Goal: Navigation & Orientation: Find specific page/section

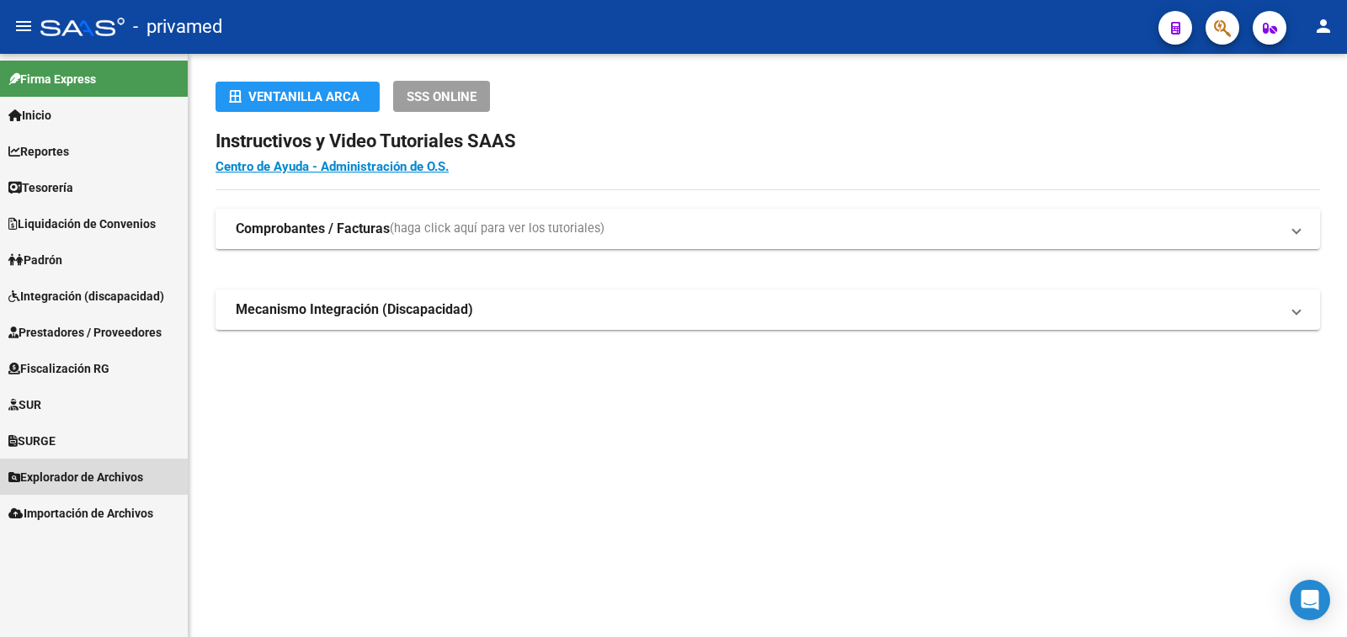
click at [74, 478] on span "Explorador de Archivos" at bounding box center [75, 477] width 135 height 19
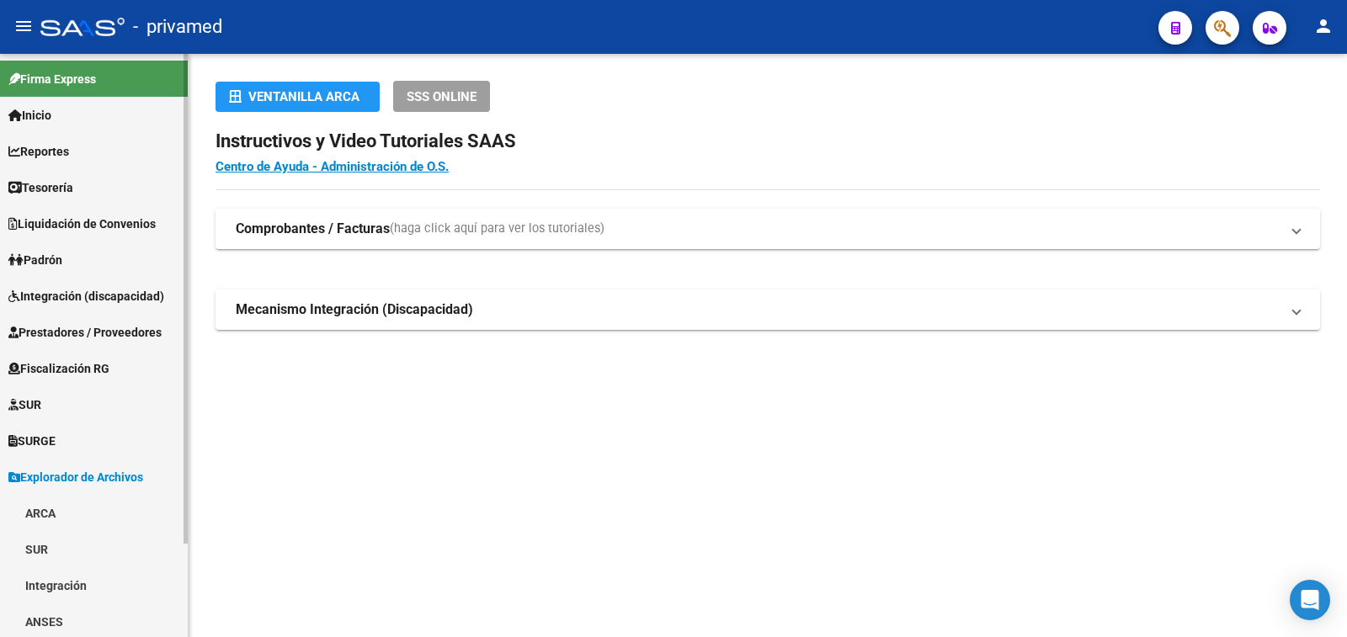
scroll to position [111, 0]
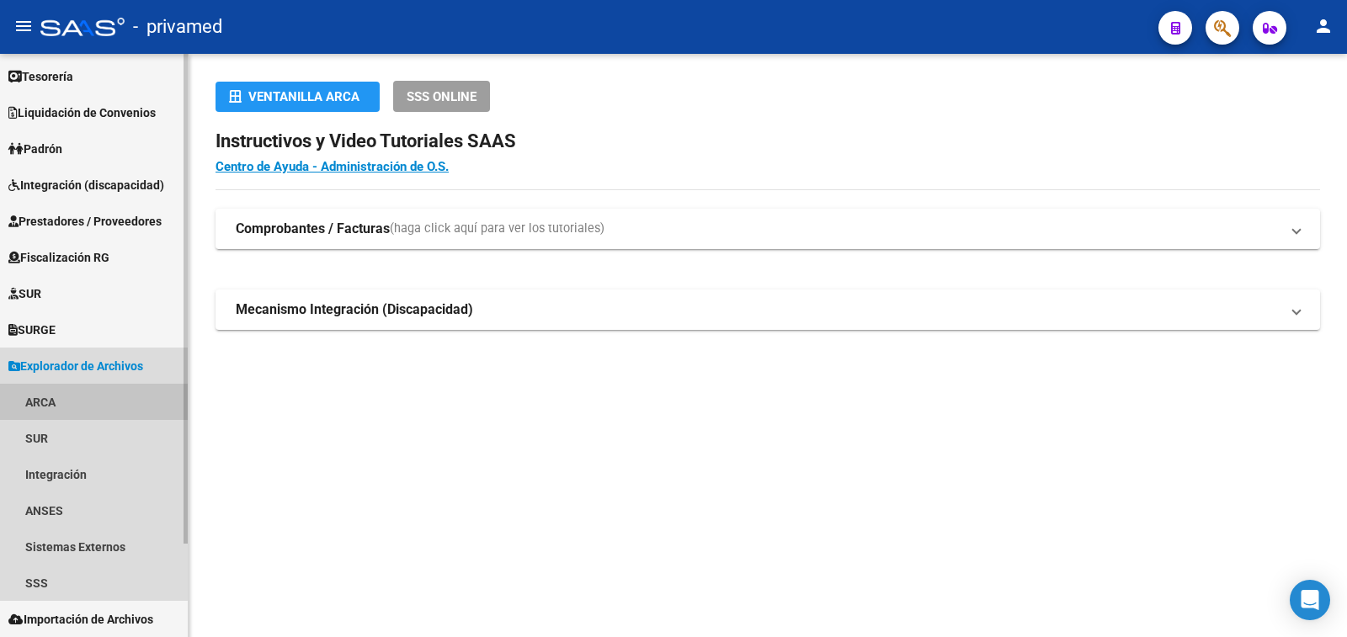
click at [35, 405] on link "ARCA" at bounding box center [94, 402] width 188 height 36
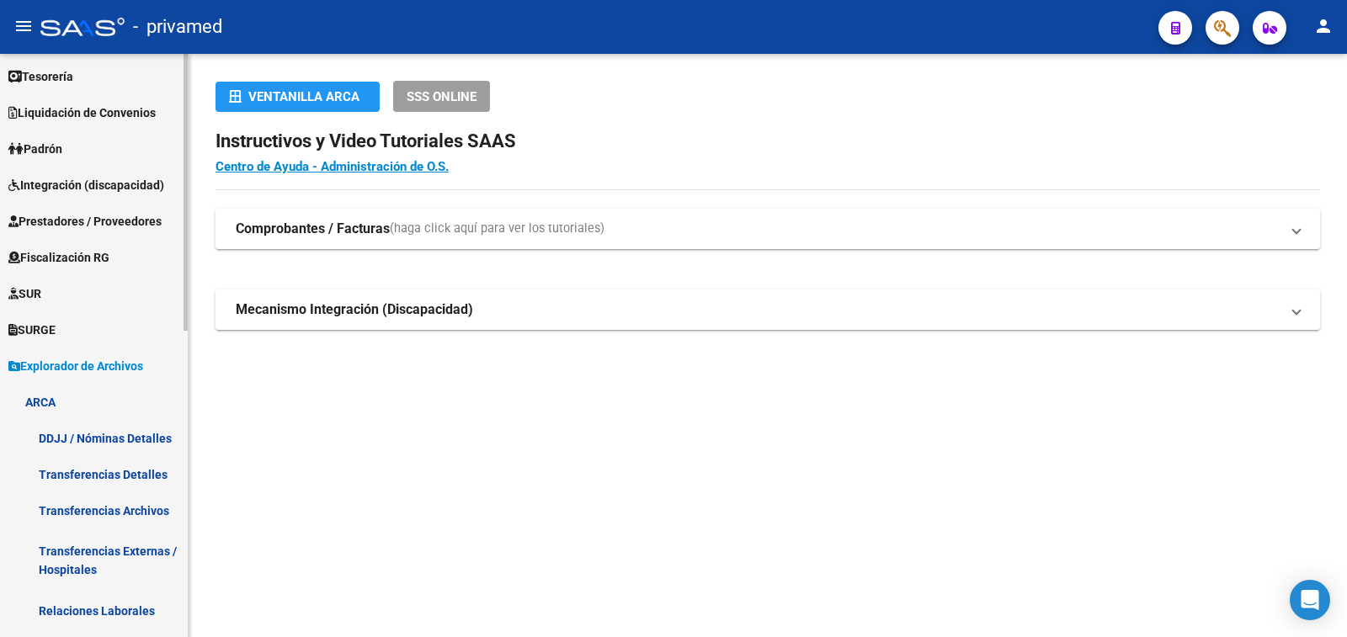
scroll to position [195, 0]
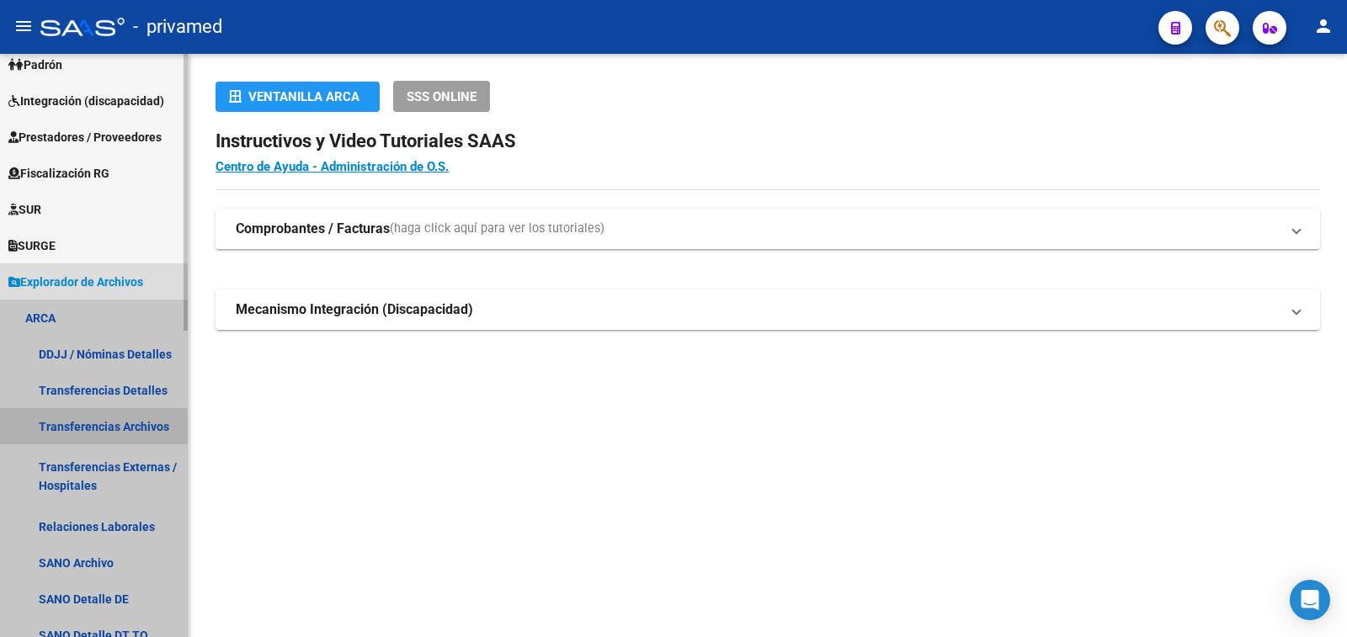
click at [136, 424] on link "Transferencias Archivos" at bounding box center [94, 426] width 188 height 36
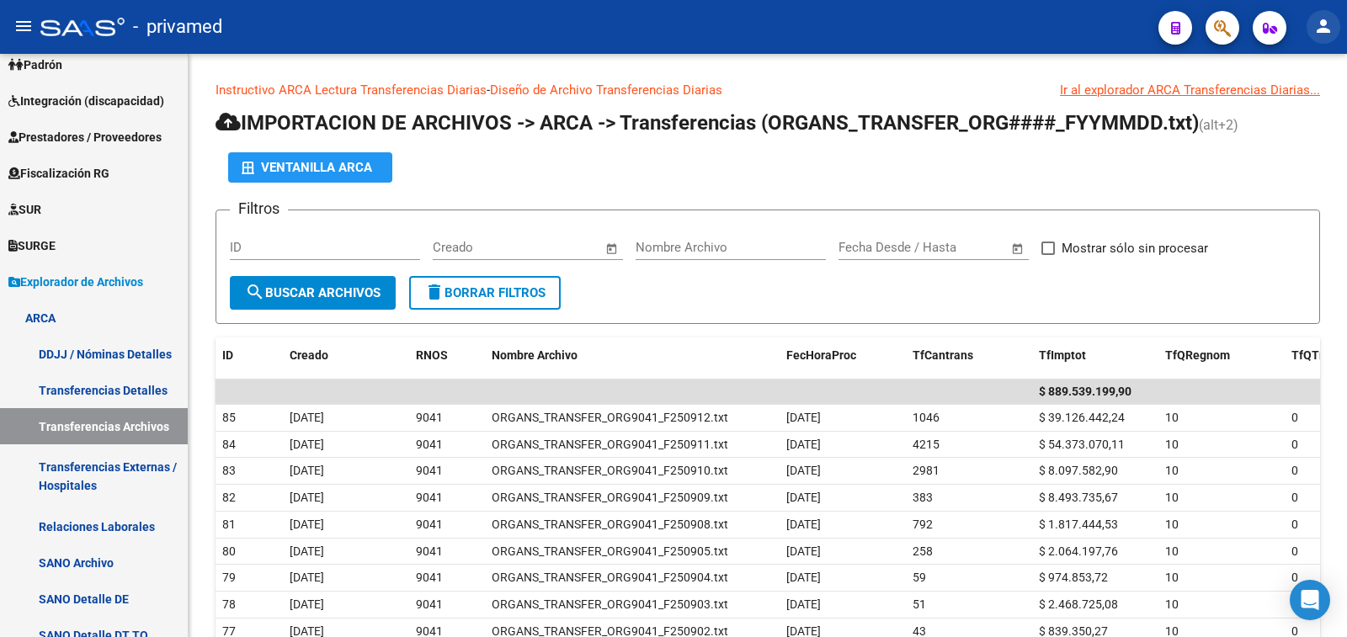
click at [1326, 23] on mat-icon "person" at bounding box center [1323, 26] width 20 height 20
click at [1292, 114] on button "exit_to_app Salir" at bounding box center [1288, 111] width 103 height 40
